Goal: Task Accomplishment & Management: Complete application form

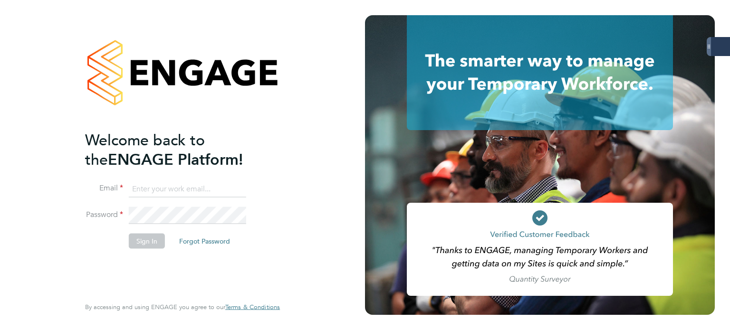
type input "james.glover@servicecare.org.uk"
click at [152, 241] on button "Sign In" at bounding box center [147, 240] width 36 height 15
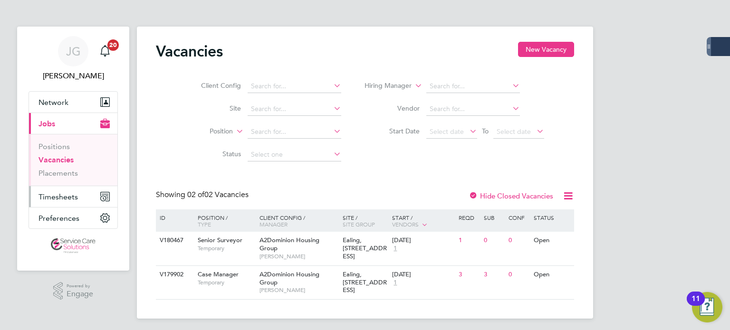
click at [62, 197] on span "Timesheets" at bounding box center [57, 196] width 39 height 9
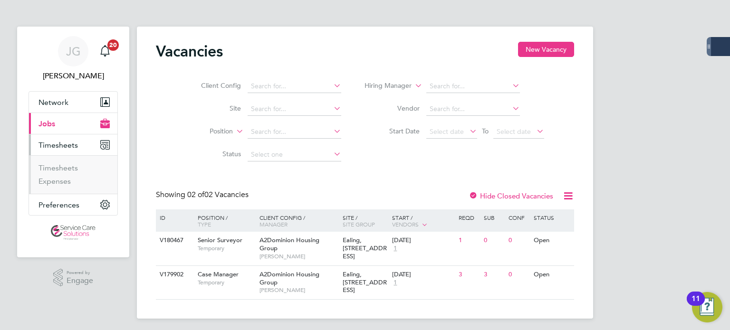
click at [63, 142] on span "Timesheets" at bounding box center [57, 145] width 39 height 9
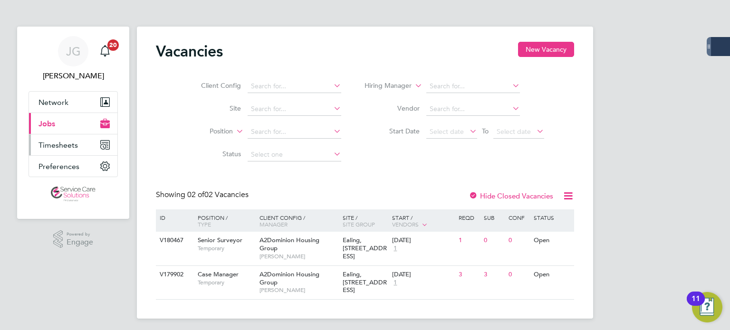
click at [63, 142] on span "Timesheets" at bounding box center [57, 145] width 39 height 9
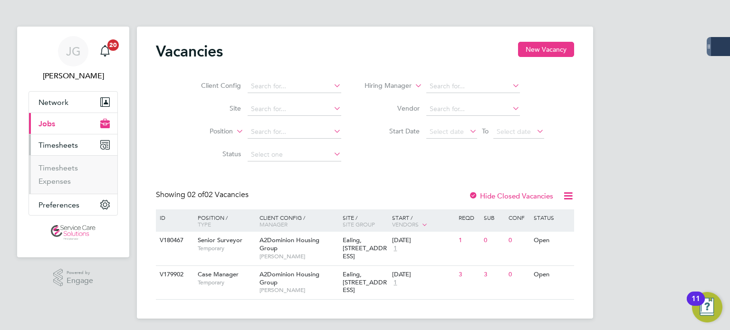
click at [63, 142] on span "Timesheets" at bounding box center [57, 145] width 39 height 9
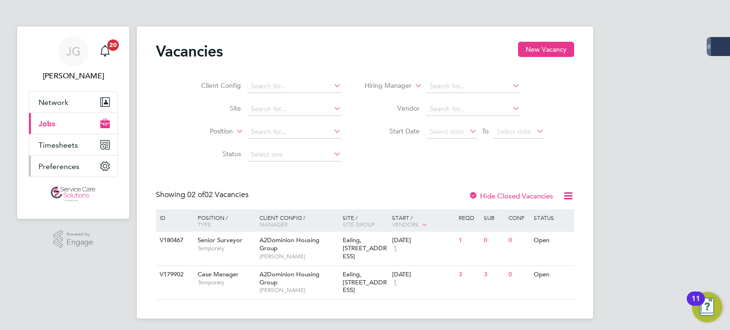
click at [56, 167] on span "Preferences" at bounding box center [58, 166] width 41 height 9
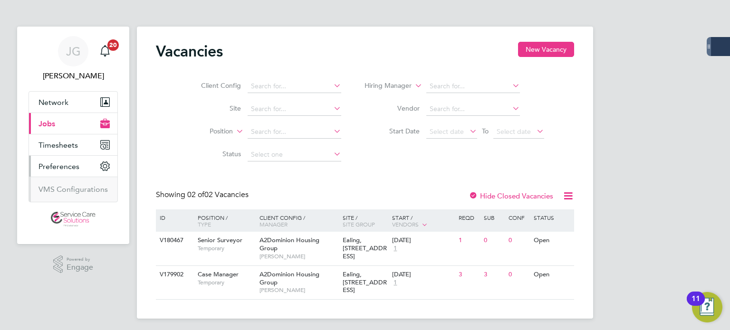
click at [56, 159] on button "Preferences" at bounding box center [73, 166] width 88 height 21
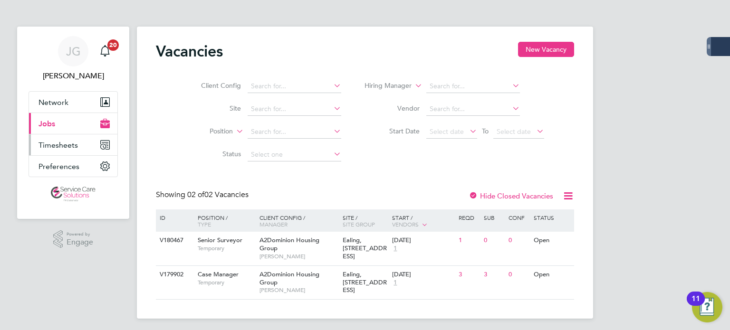
click at [68, 145] on span "Timesheets" at bounding box center [57, 145] width 39 height 9
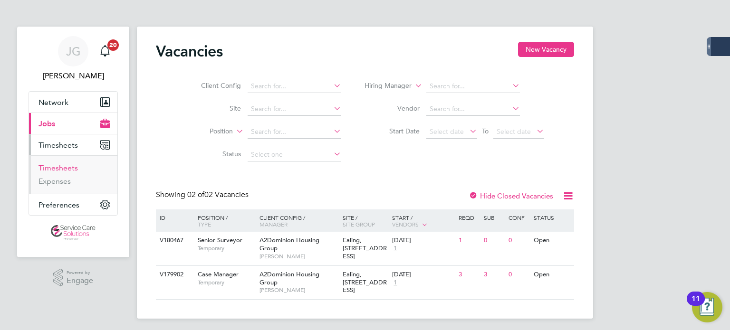
click at [57, 168] on link "Timesheets" at bounding box center [57, 167] width 39 height 9
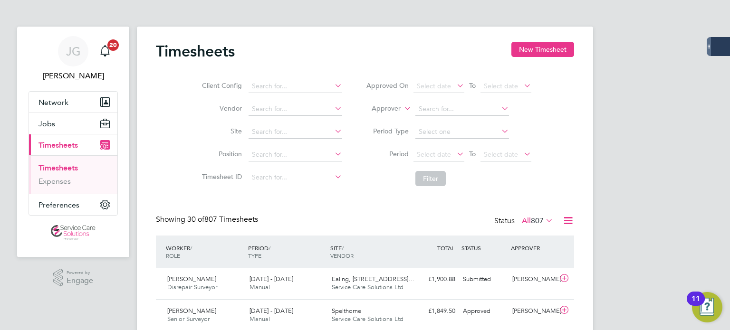
click at [534, 218] on span "807" at bounding box center [537, 221] width 13 height 10
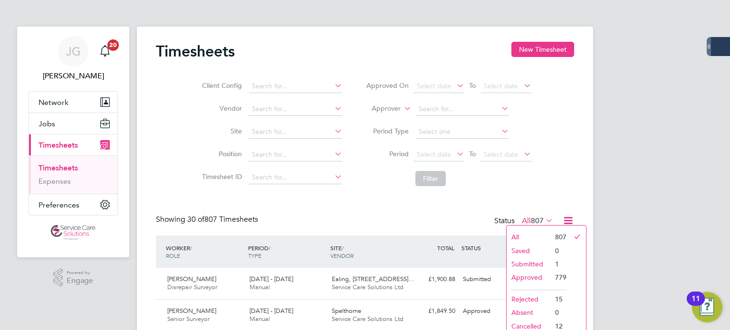
click at [533, 264] on li "Submitted" at bounding box center [528, 263] width 44 height 13
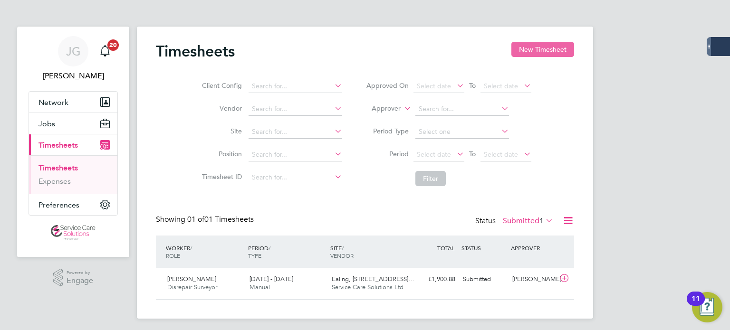
click at [542, 55] on button "New Timesheet" at bounding box center [542, 49] width 63 height 15
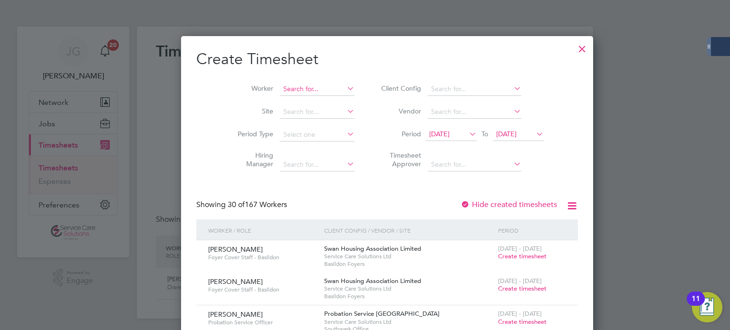
click at [280, 85] on input at bounding box center [317, 89] width 75 height 13
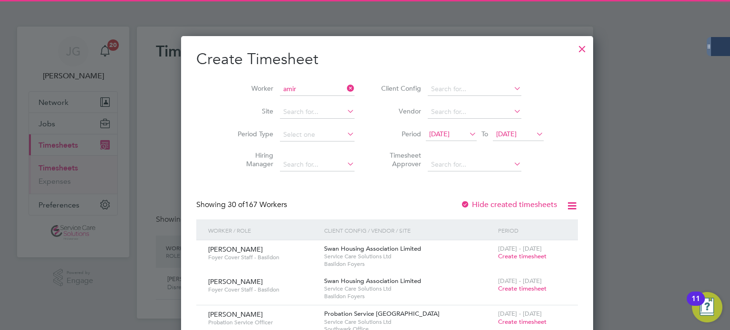
click at [283, 104] on li "[PERSON_NAME]" at bounding box center [301, 101] width 88 height 13
type input "[PERSON_NAME]"
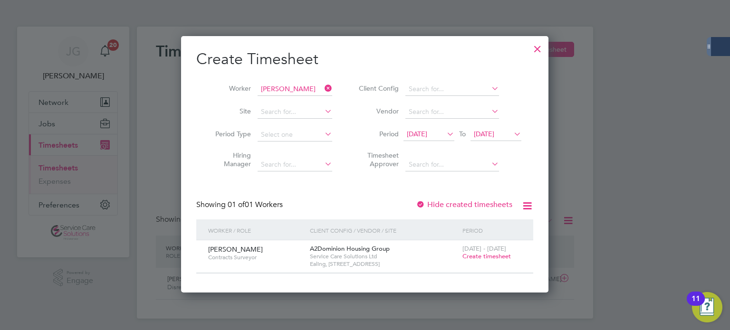
click at [484, 256] on span "Create timesheet" at bounding box center [486, 256] width 48 height 8
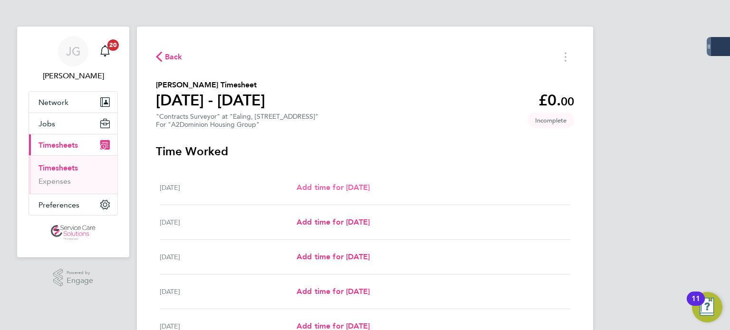
click at [342, 193] on link "Add time for [DATE]" at bounding box center [332, 187] width 73 height 11
select select "30"
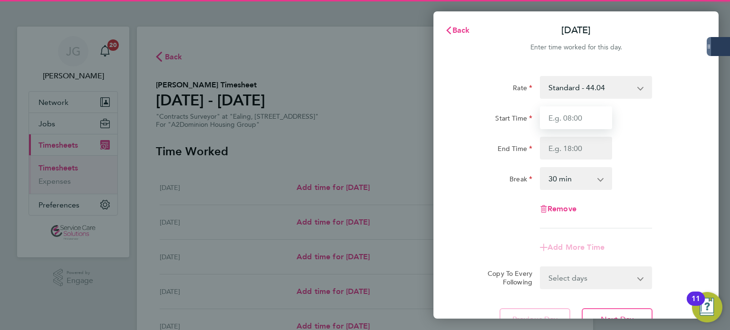
click at [563, 114] on input "Start Time" at bounding box center [576, 117] width 72 height 23
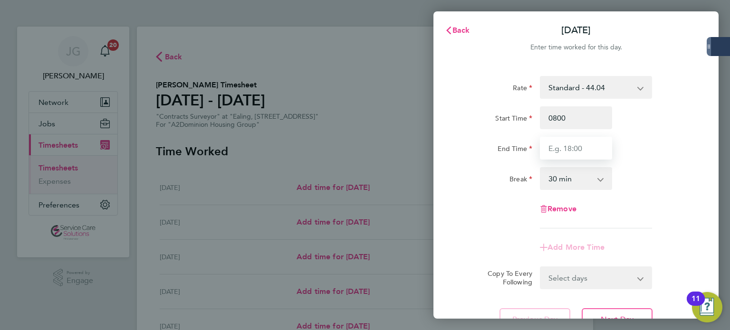
type input "08:00"
type input "16:30"
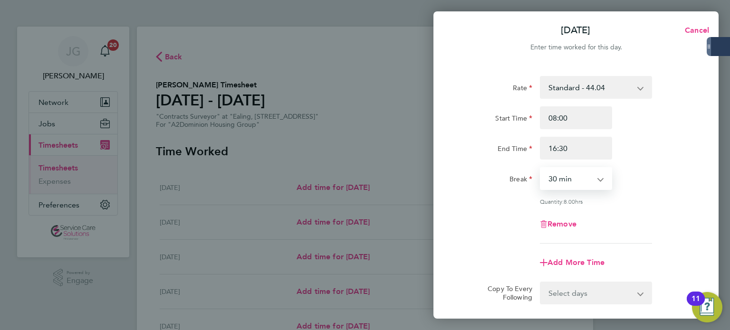
click at [568, 186] on select "0 min 15 min 30 min 45 min 60 min 75 min 90 min" at bounding box center [570, 178] width 59 height 21
select select "60"
click at [541, 168] on select "0 min 15 min 30 min 45 min 60 min 75 min 90 min" at bounding box center [570, 178] width 59 height 21
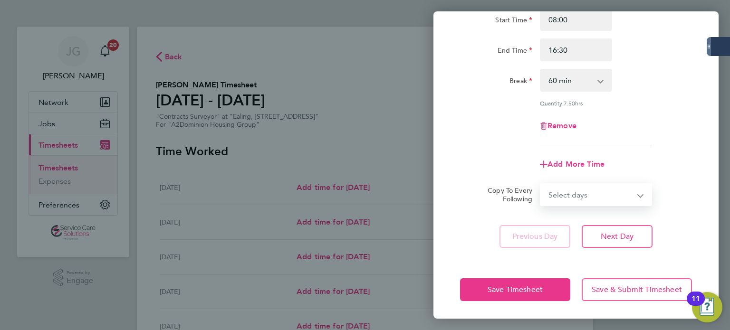
click at [581, 186] on select "Select days Day Weekday (Mon-Fri) Weekend (Sat-Sun) [DATE] [DATE] [DATE] [DATE]…" at bounding box center [591, 194] width 100 height 21
click at [577, 203] on select "Select days Day Weekday (Mon-Fri) Weekend (Sat-Sun) [DATE] [DATE] [DATE] [DATE]…" at bounding box center [591, 194] width 100 height 21
select select "WEEKDAY"
click at [541, 184] on select "Select days Day Weekday (Mon-Fri) Weekend (Sat-Sun) [DATE] [DATE] [DATE] [DATE]…" at bounding box center [591, 194] width 100 height 21
select select "[DATE]"
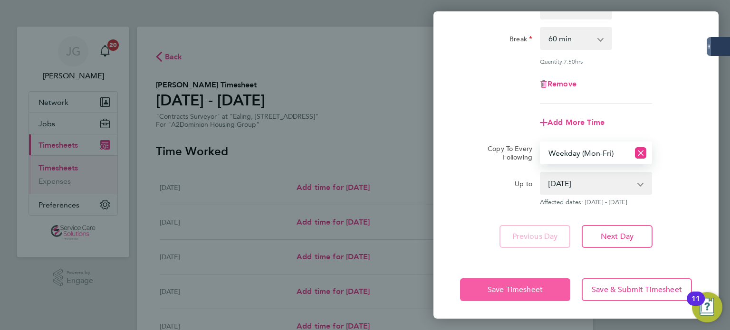
click at [499, 291] on span "Save Timesheet" at bounding box center [514, 290] width 55 height 10
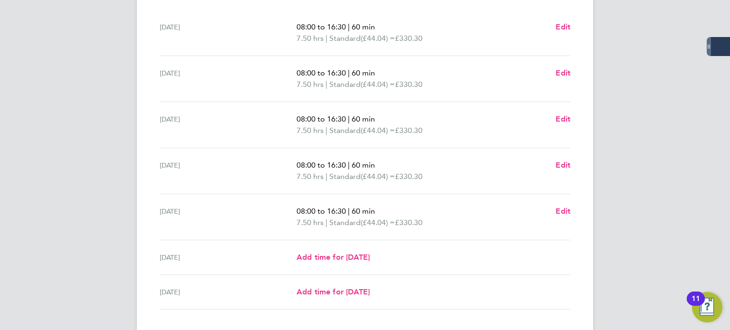
click at [570, 161] on ul "[DATE] 08:00 to 16:30 | 60 min 7.50 hrs | Standard (£44.04) = £330.30 Edit [DAT…" at bounding box center [365, 160] width 418 height 300
click at [562, 162] on span "Edit" at bounding box center [562, 165] width 15 height 9
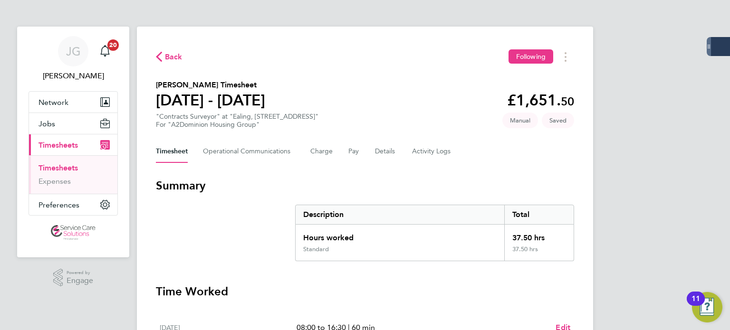
select select "60"
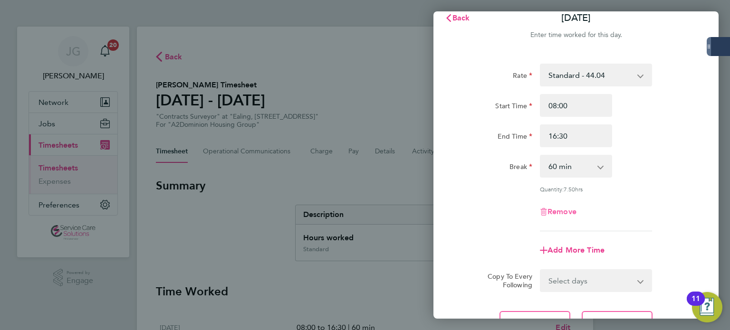
click at [564, 209] on span "Remove" at bounding box center [561, 211] width 29 height 9
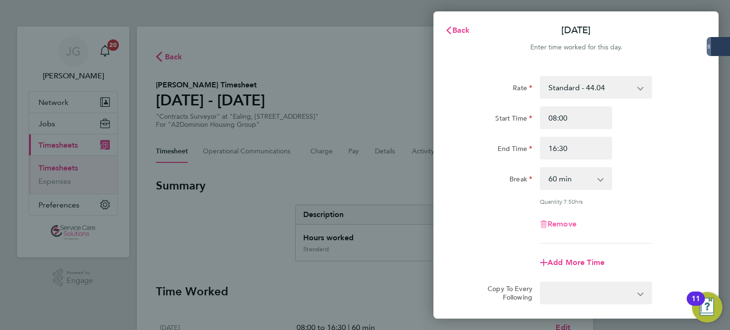
select select "null"
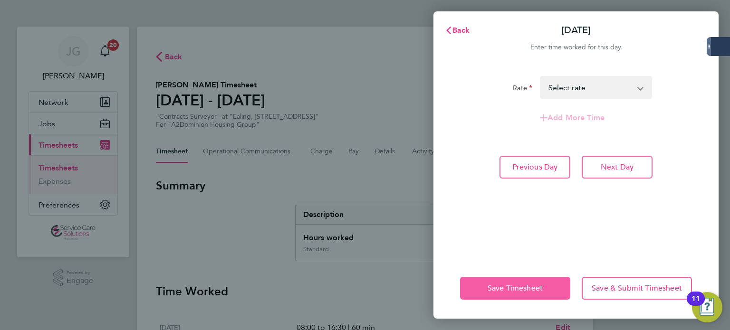
click at [556, 286] on button "Save Timesheet" at bounding box center [515, 288] width 110 height 23
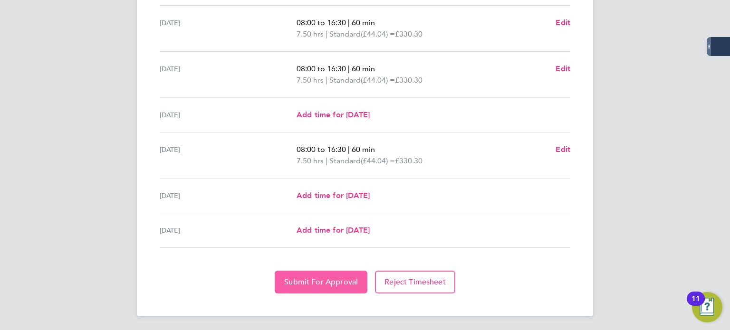
click at [301, 279] on span "Submit For Approval" at bounding box center [321, 282] width 74 height 10
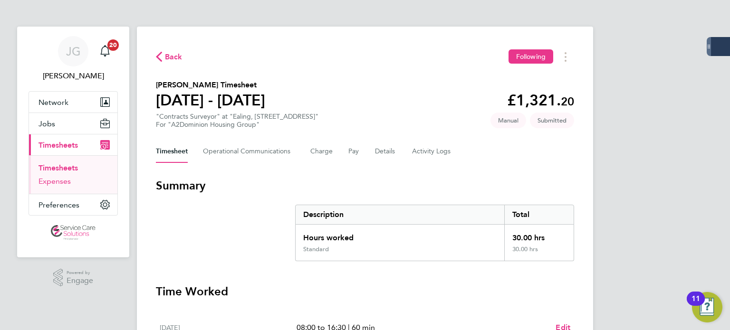
click at [60, 183] on link "Expenses" at bounding box center [54, 181] width 32 height 9
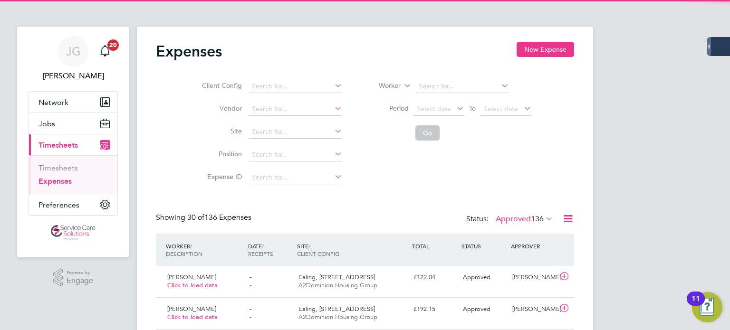
drag, startPoint x: 513, startPoint y: 229, endPoint x: 518, endPoint y: 227, distance: 5.6
click at [518, 227] on div "Showing 30 of 136 Expenses Status: Approved 136" at bounding box center [365, 223] width 418 height 21
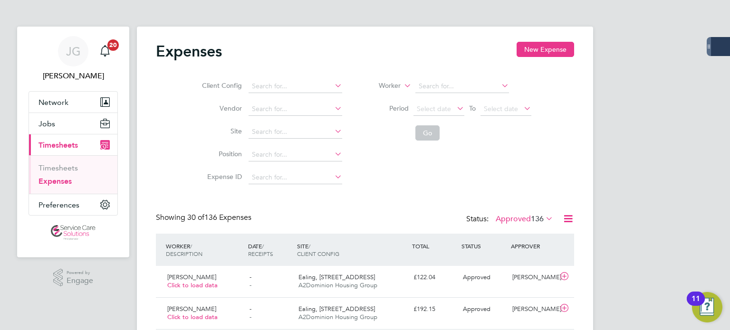
click at [536, 221] on span "136" at bounding box center [537, 219] width 13 height 10
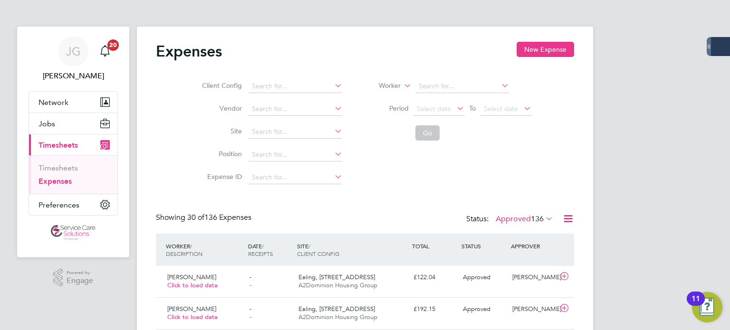
click at [546, 46] on button "New Expense" at bounding box center [544, 49] width 57 height 15
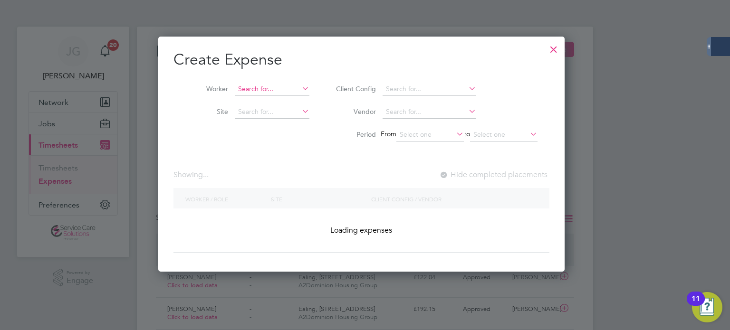
click at [273, 84] on input at bounding box center [272, 89] width 75 height 13
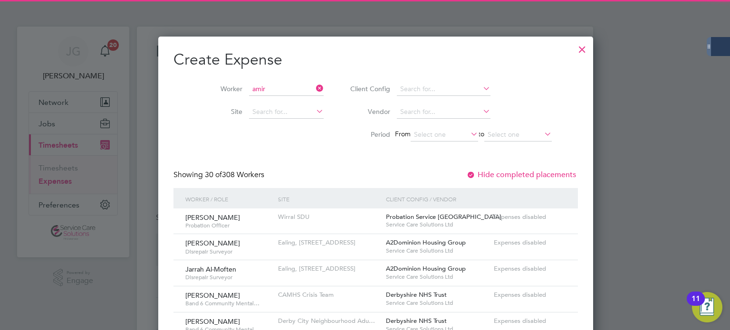
click at [253, 102] on b "[PERSON_NAME]" at bounding box center [265, 102] width 55 height 8
type input "[PERSON_NAME]"
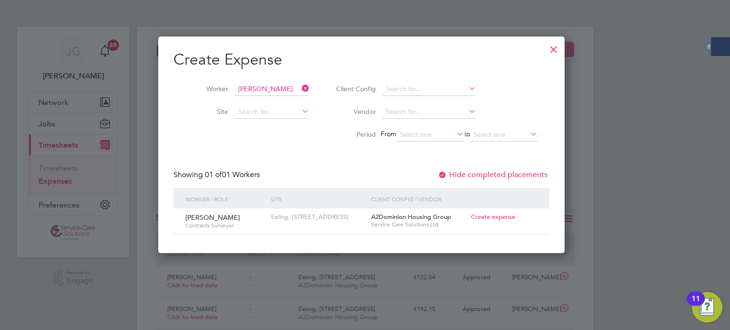
click at [500, 213] on span "Create expense" at bounding box center [493, 217] width 44 height 8
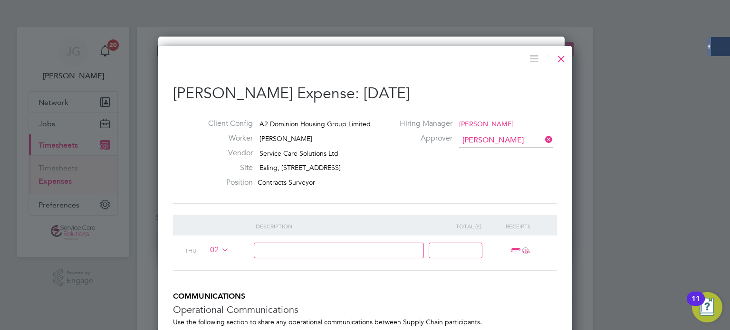
click at [258, 245] on input at bounding box center [339, 251] width 171 height 16
click at [219, 251] on icon at bounding box center [219, 250] width 0 height 8
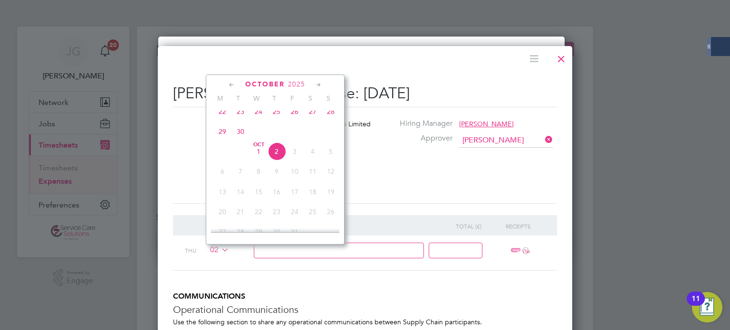
click at [296, 112] on span "26" at bounding box center [295, 112] width 18 height 18
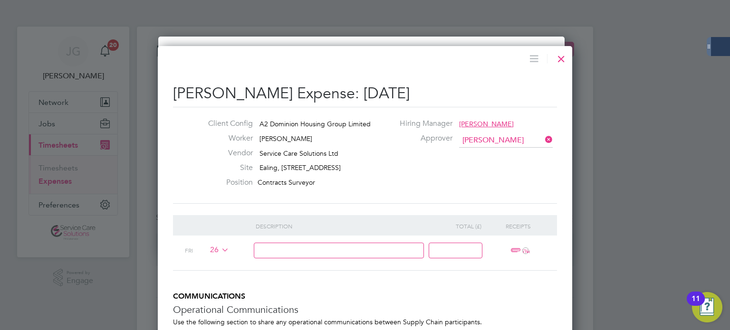
click at [296, 255] on input at bounding box center [339, 251] width 171 height 16
type input "Mileage 232"
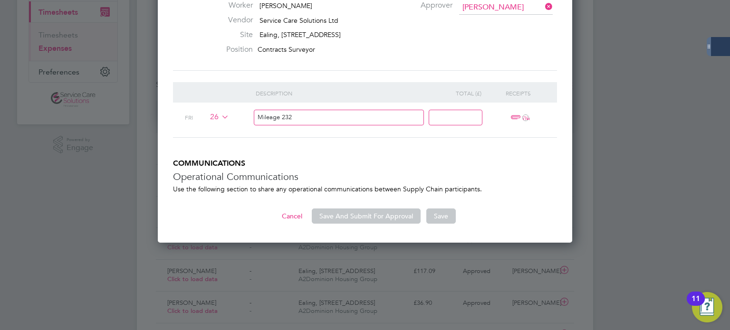
click at [457, 121] on input at bounding box center [455, 118] width 54 height 16
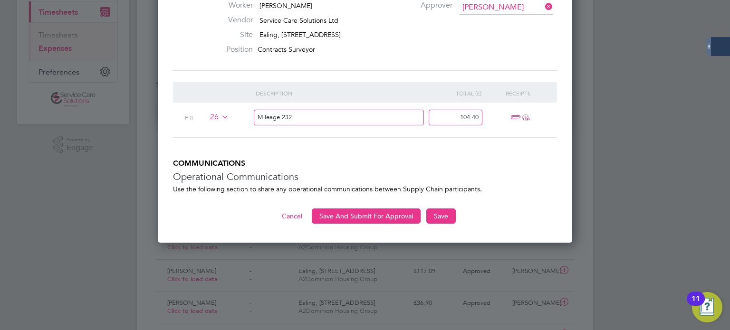
type input "104.40"
click at [401, 161] on h5 "COMMUNICATIONS" at bounding box center [365, 164] width 384 height 10
click at [384, 214] on button "Save And Submit For Approval" at bounding box center [366, 216] width 109 height 15
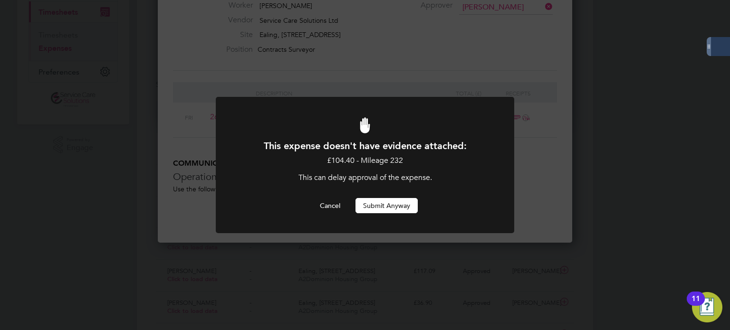
click at [392, 204] on button "Submit Anyway" at bounding box center [386, 205] width 62 height 15
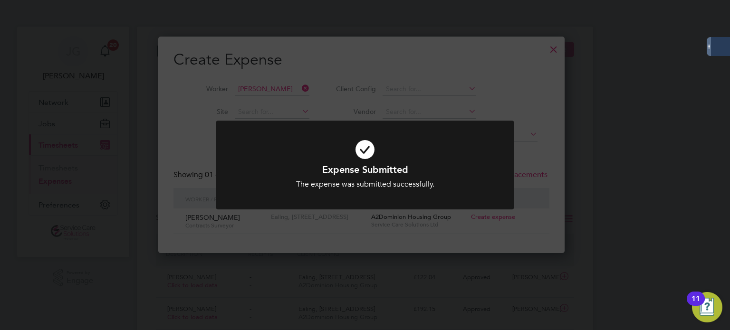
click at [536, 151] on div "Expense Submitted The expense was submitted successfully. Cancel Okay" at bounding box center [365, 165] width 730 height 330
